Goal: Register for event/course

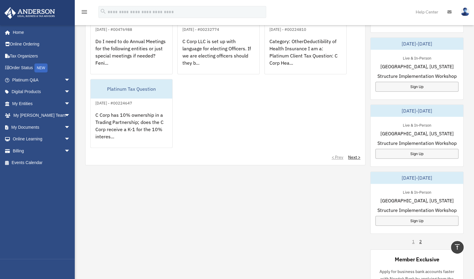
scroll to position [266, 0]
click at [409, 109] on div "[DATE]-[DATE]" at bounding box center [417, 110] width 93 height 12
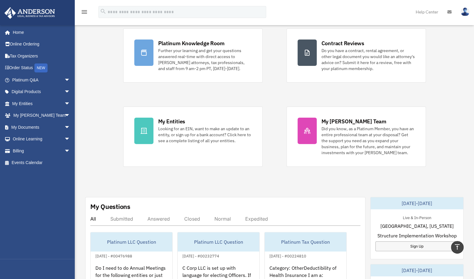
scroll to position [0, 0]
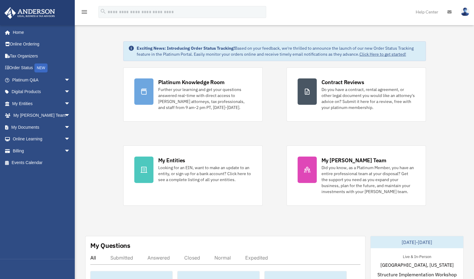
click at [40, 11] on img at bounding box center [30, 13] width 54 height 12
click at [20, 163] on link "Events Calendar" at bounding box center [41, 163] width 75 height 12
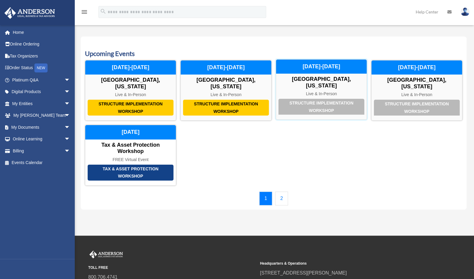
click at [327, 70] on div "[DATE]-[DATE]" at bounding box center [321, 67] width 91 height 14
